Goal: Information Seeking & Learning: Learn about a topic

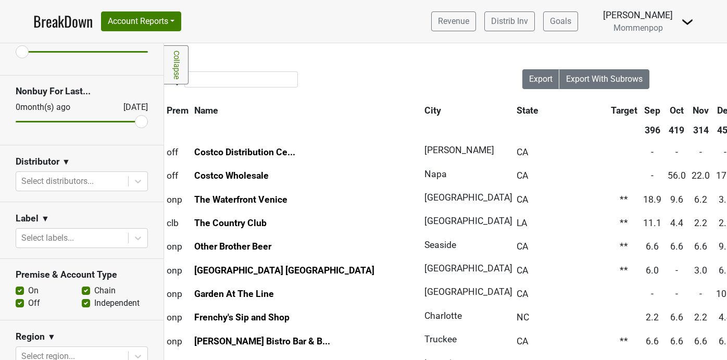
scroll to position [83, 0]
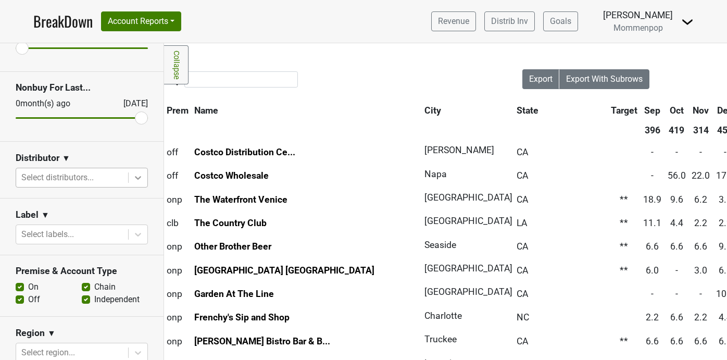
click at [140, 177] on icon at bounding box center [138, 178] width 6 height 4
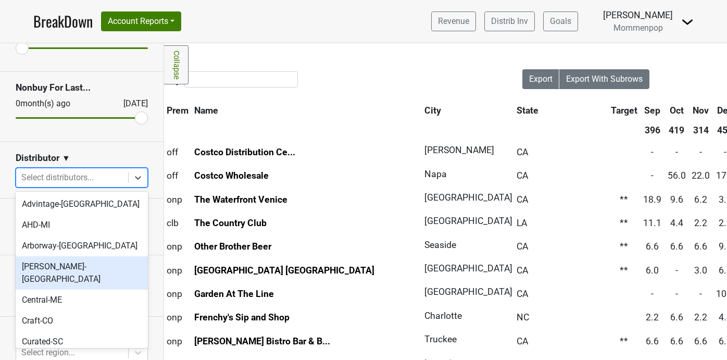
scroll to position [348, 0]
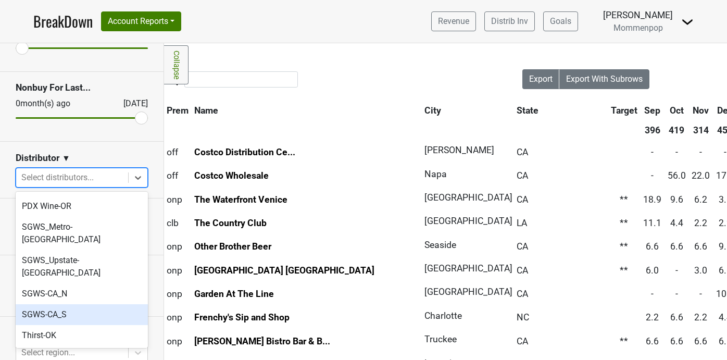
click at [88, 304] on div "SGWS-CA_S" at bounding box center [82, 314] width 132 height 21
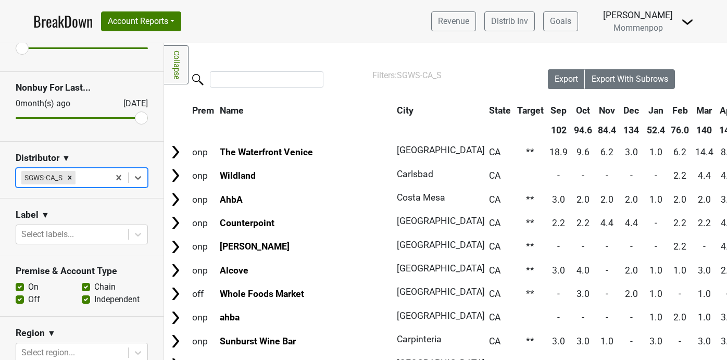
scroll to position [0, 258]
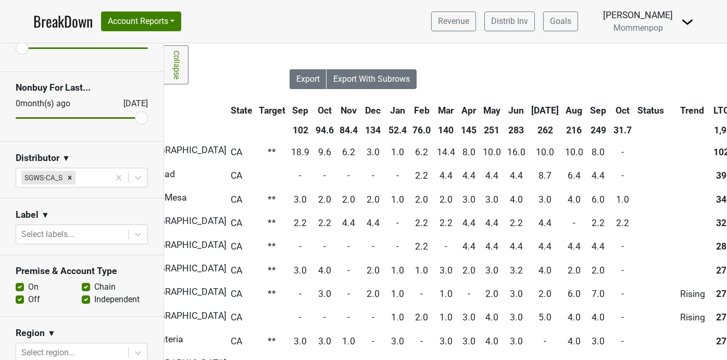
click at [611, 109] on th "Oct" at bounding box center [622, 110] width 23 height 19
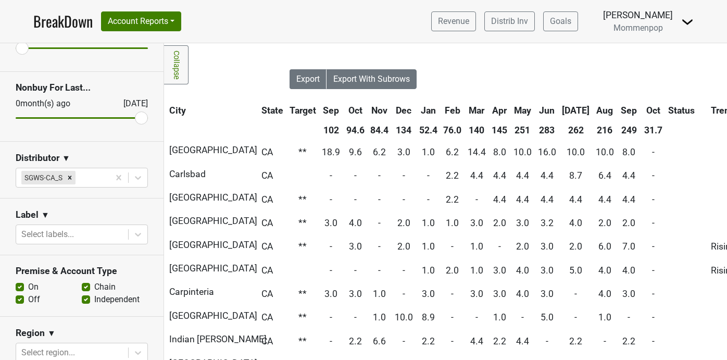
click at [642, 109] on th "Oct" at bounding box center [653, 110] width 23 height 19
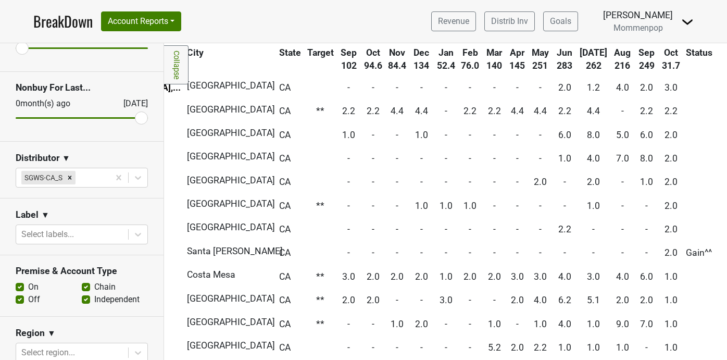
scroll to position [65, 0]
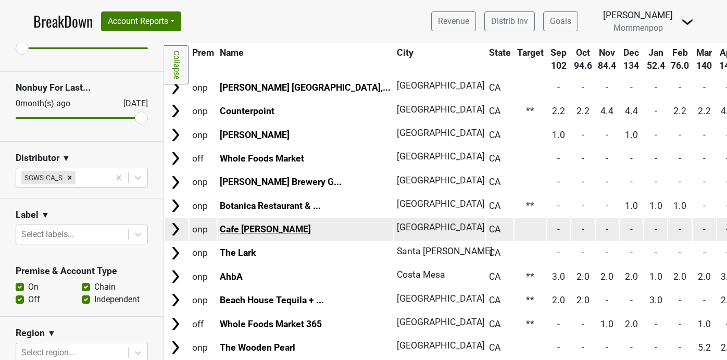
click at [261, 229] on link "Cafe [PERSON_NAME]" at bounding box center [265, 229] width 91 height 10
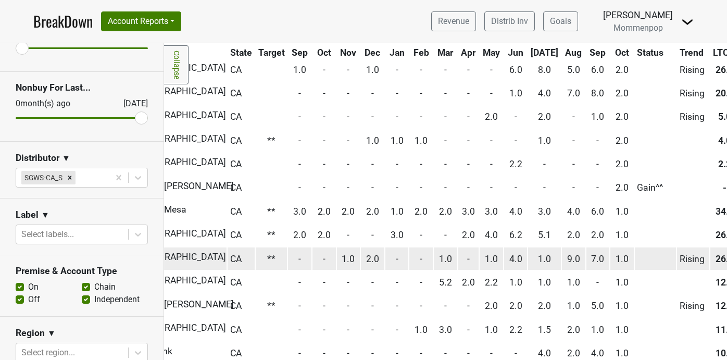
scroll to position [130, 0]
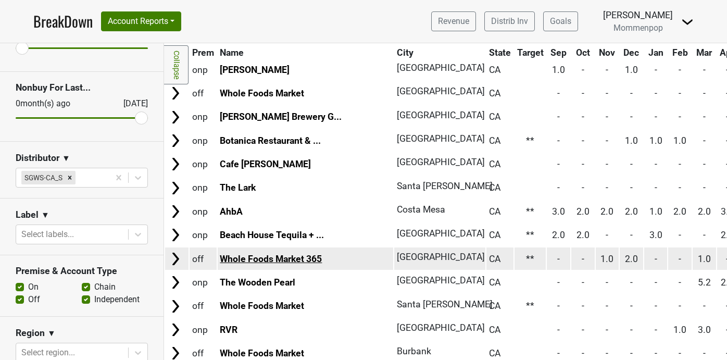
click at [245, 255] on link "Whole Foods Market 365" at bounding box center [271, 259] width 102 height 10
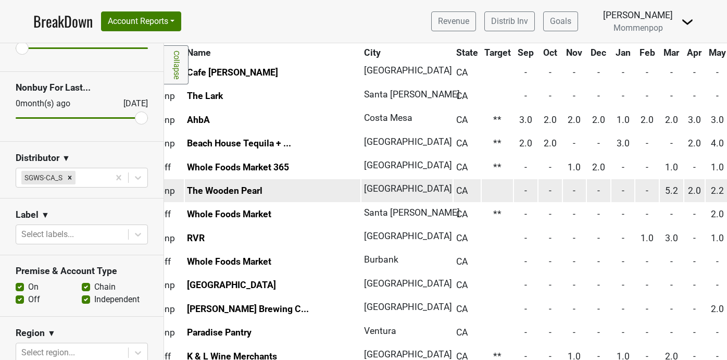
scroll to position [221, 15]
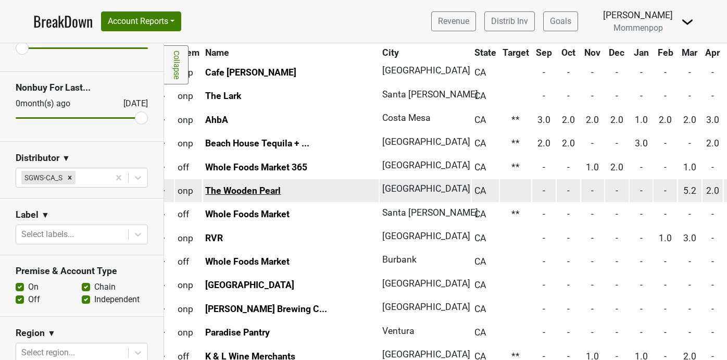
click at [256, 190] on link "The Wooden Pearl" at bounding box center [243, 190] width 76 height 10
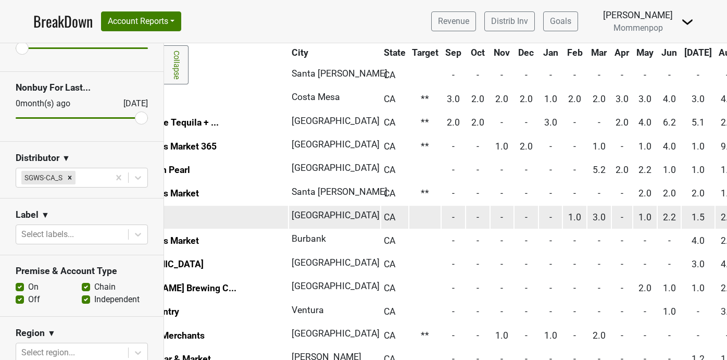
scroll to position [0, 0]
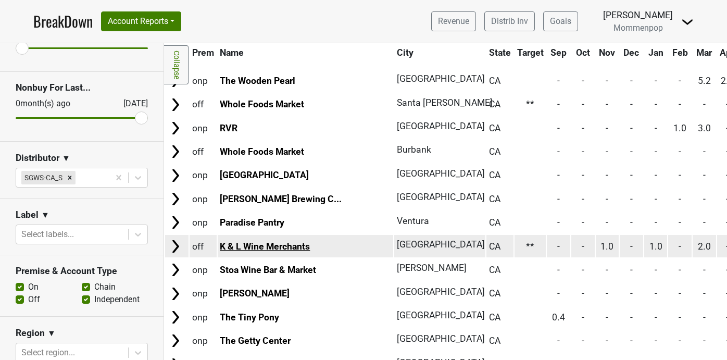
click at [296, 250] on link "K & L Wine Merchants" at bounding box center [265, 246] width 90 height 10
click at [281, 246] on link "K & L Wine Merchants" at bounding box center [265, 246] width 90 height 10
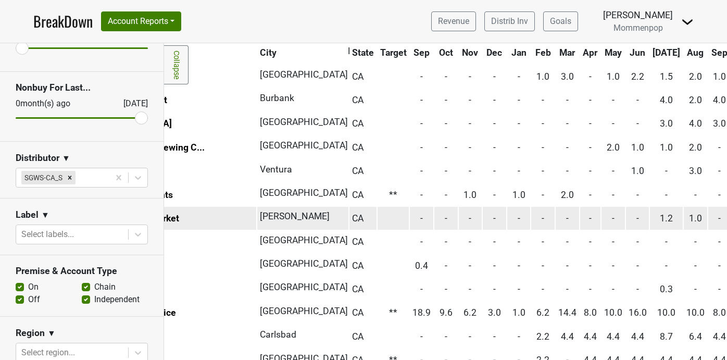
scroll to position [383, 0]
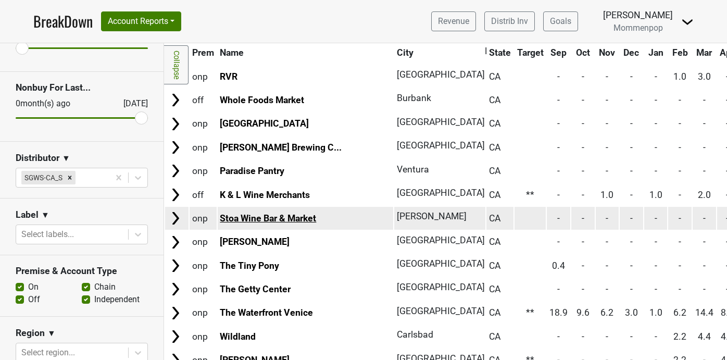
click at [283, 216] on link "Stoa Wine Bar & Market" at bounding box center [268, 218] width 96 height 10
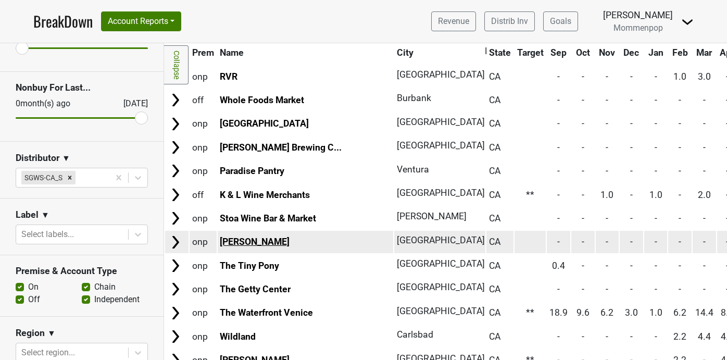
click at [257, 241] on link "[PERSON_NAME]" at bounding box center [255, 241] width 70 height 10
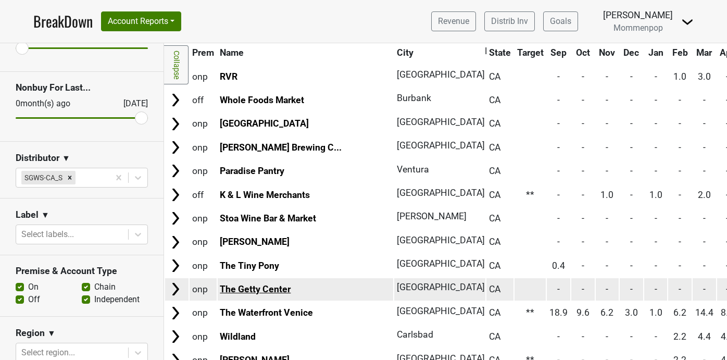
click at [277, 294] on link "The Getty Center" at bounding box center [255, 289] width 71 height 10
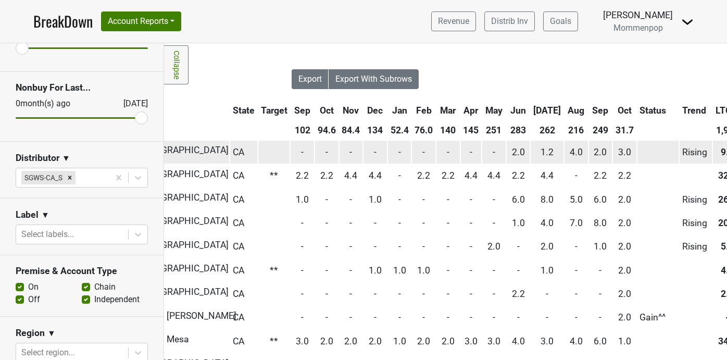
scroll to position [0, 0]
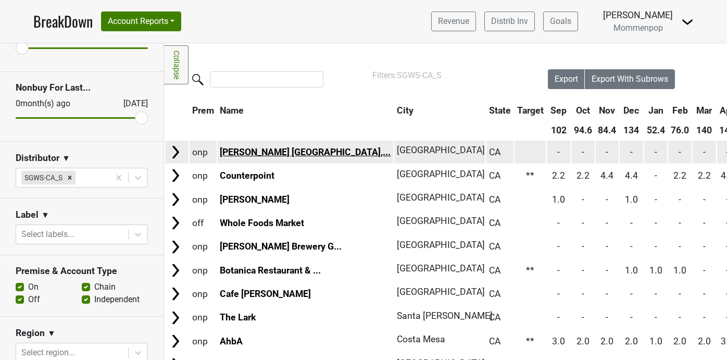
click at [254, 152] on link "[PERSON_NAME] [GEOGRAPHIC_DATA],..." at bounding box center [305, 152] width 171 height 10
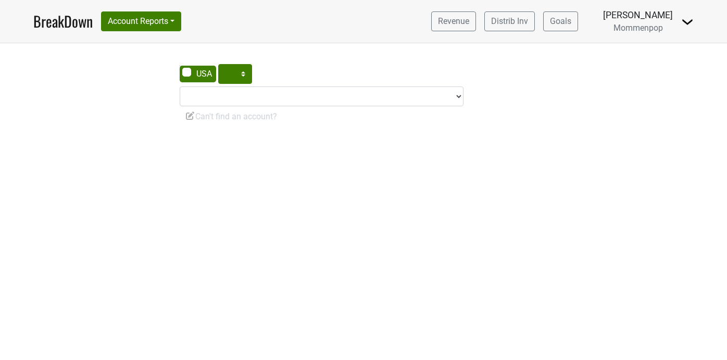
select select "CA"
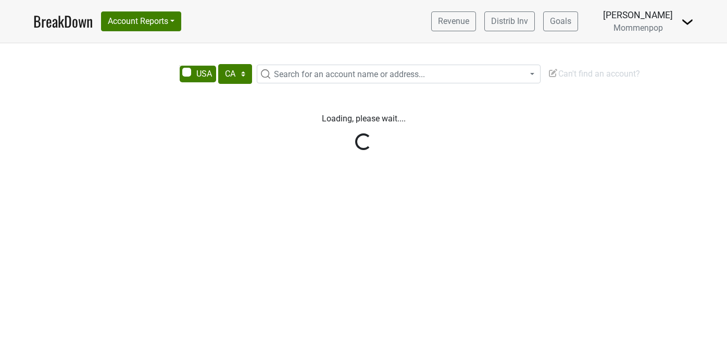
select select "CA"
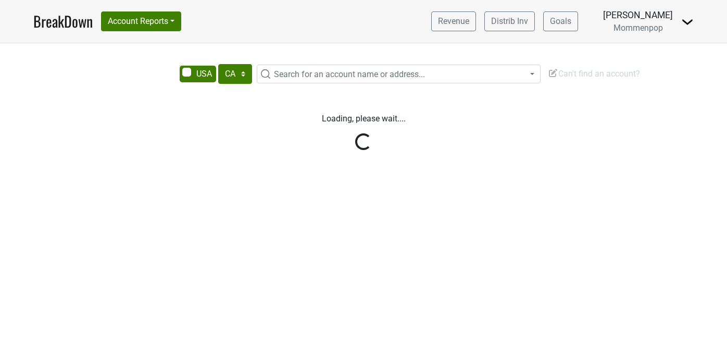
select select "CA"
